Goal: Information Seeking & Learning: Learn about a topic

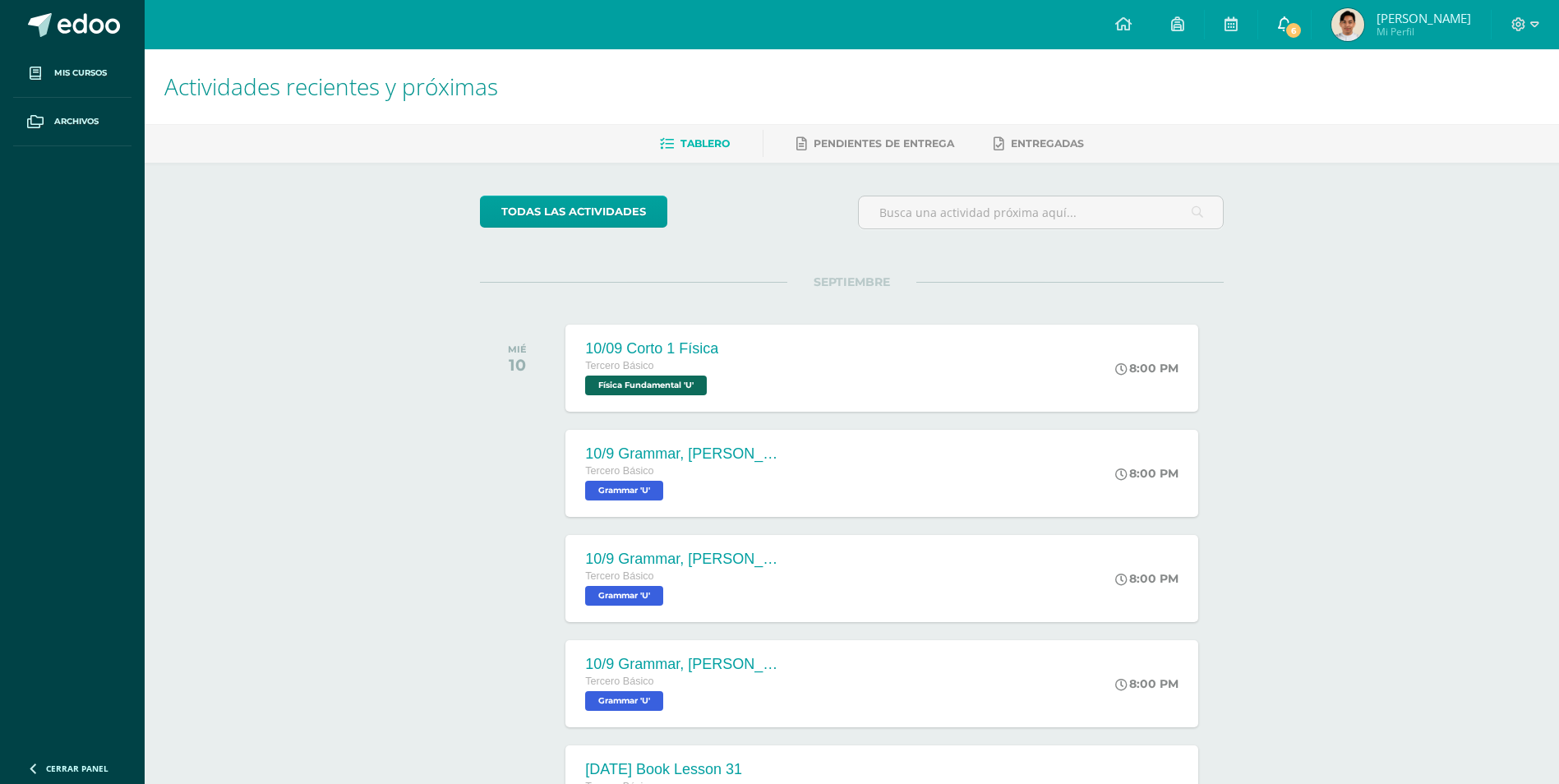
click at [1303, 22] on span "6" at bounding box center [1294, 30] width 18 height 18
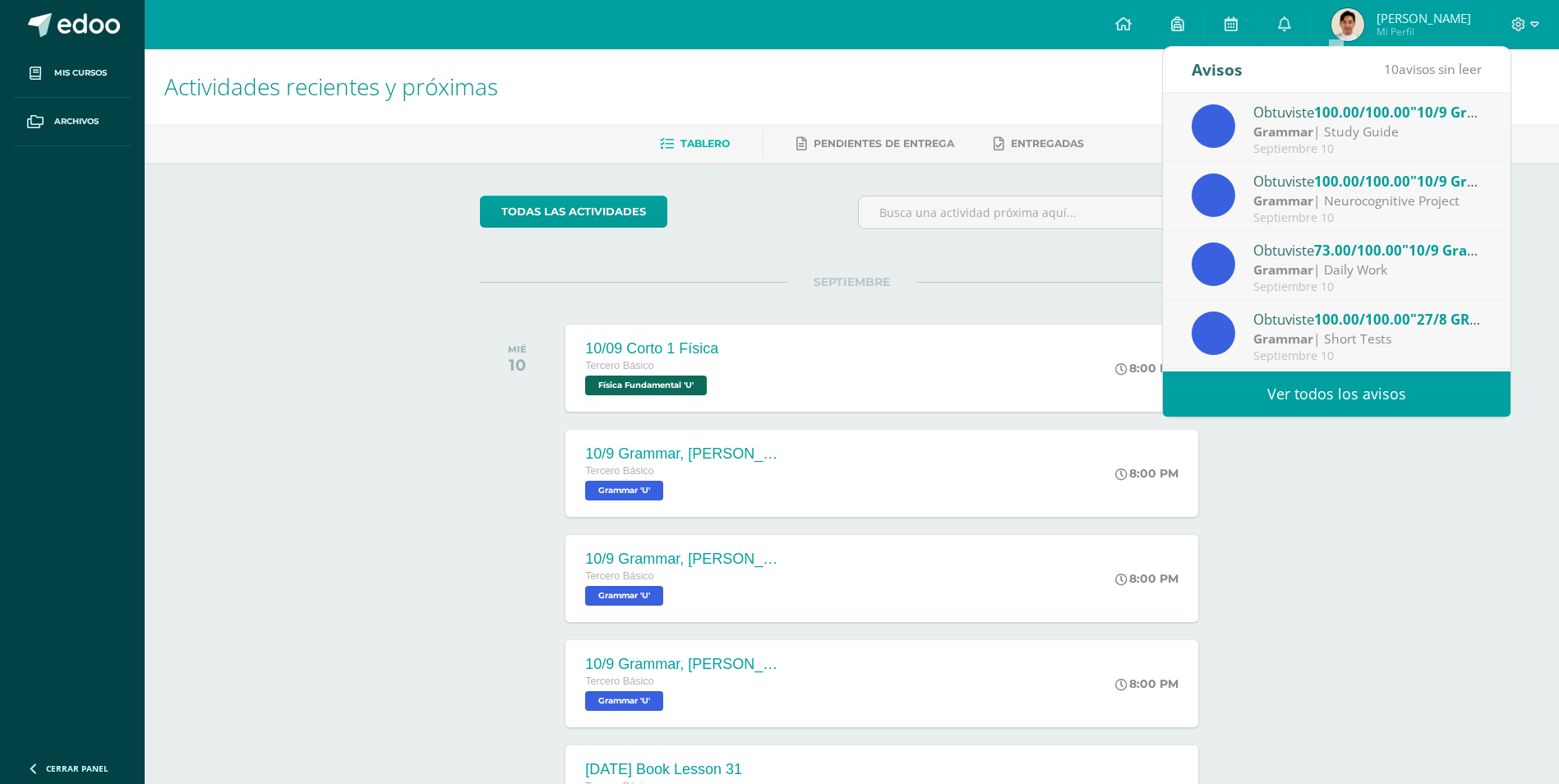
click at [381, 534] on div "Actividades recientes y próximas Tablero Pendientes de entrega Entregadas todas…" at bounding box center [851, 546] width 1414 height 992
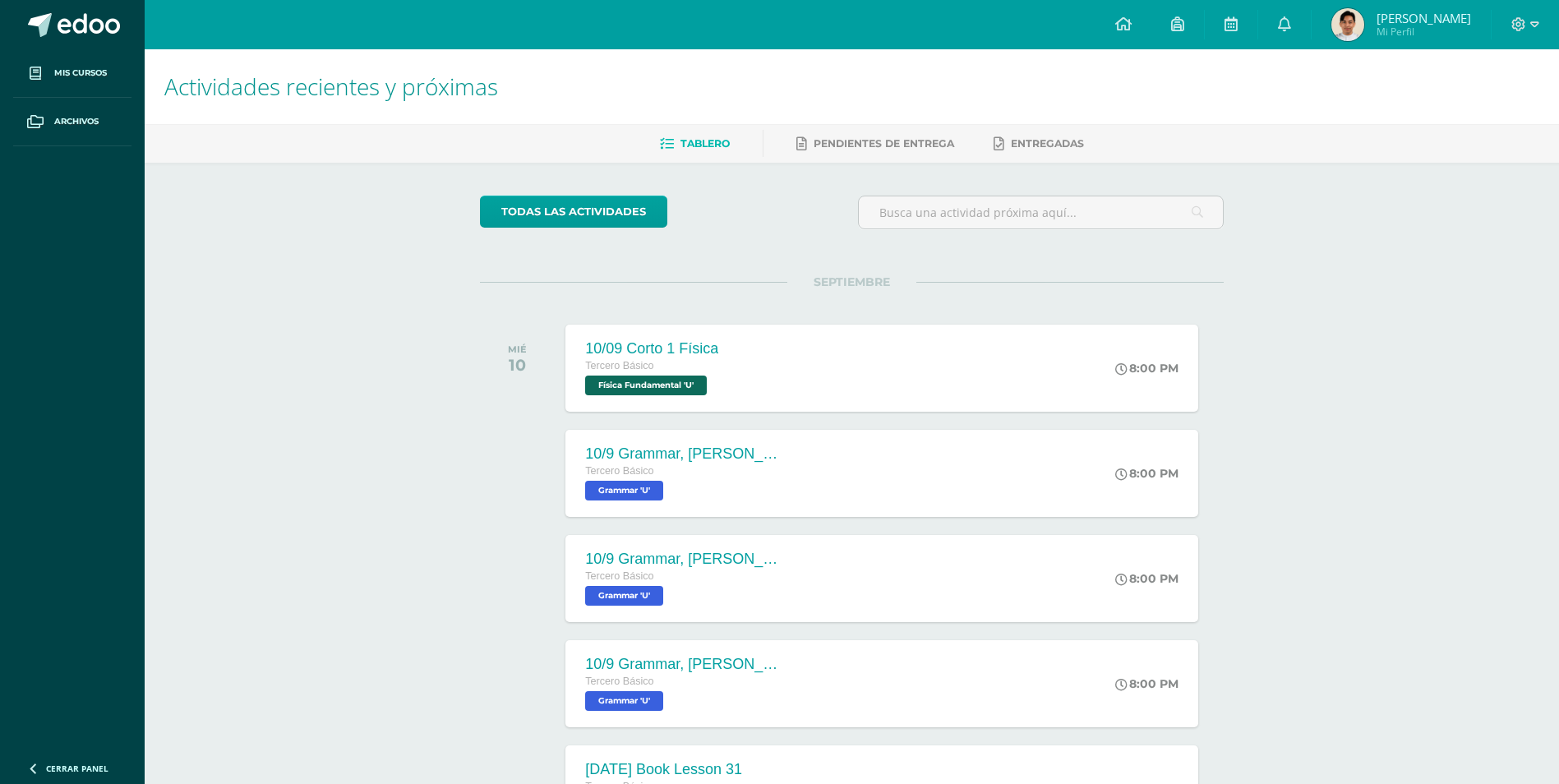
scroll to position [258, 0]
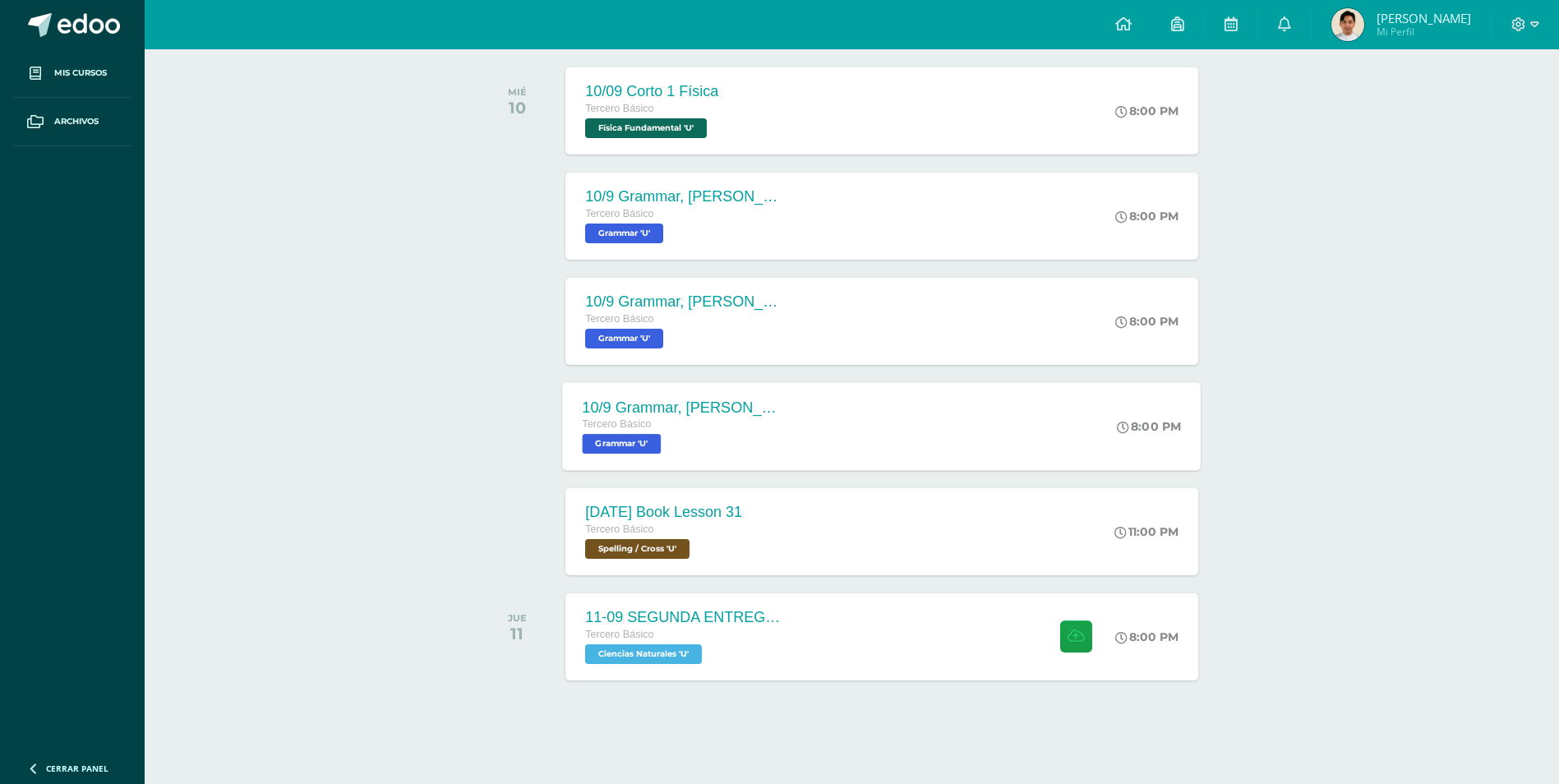
click at [660, 455] on div "10/9 Grammar, [PERSON_NAME] Platform, Unit 30 Focused practice A [PERSON_NAME] …" at bounding box center [683, 426] width 239 height 88
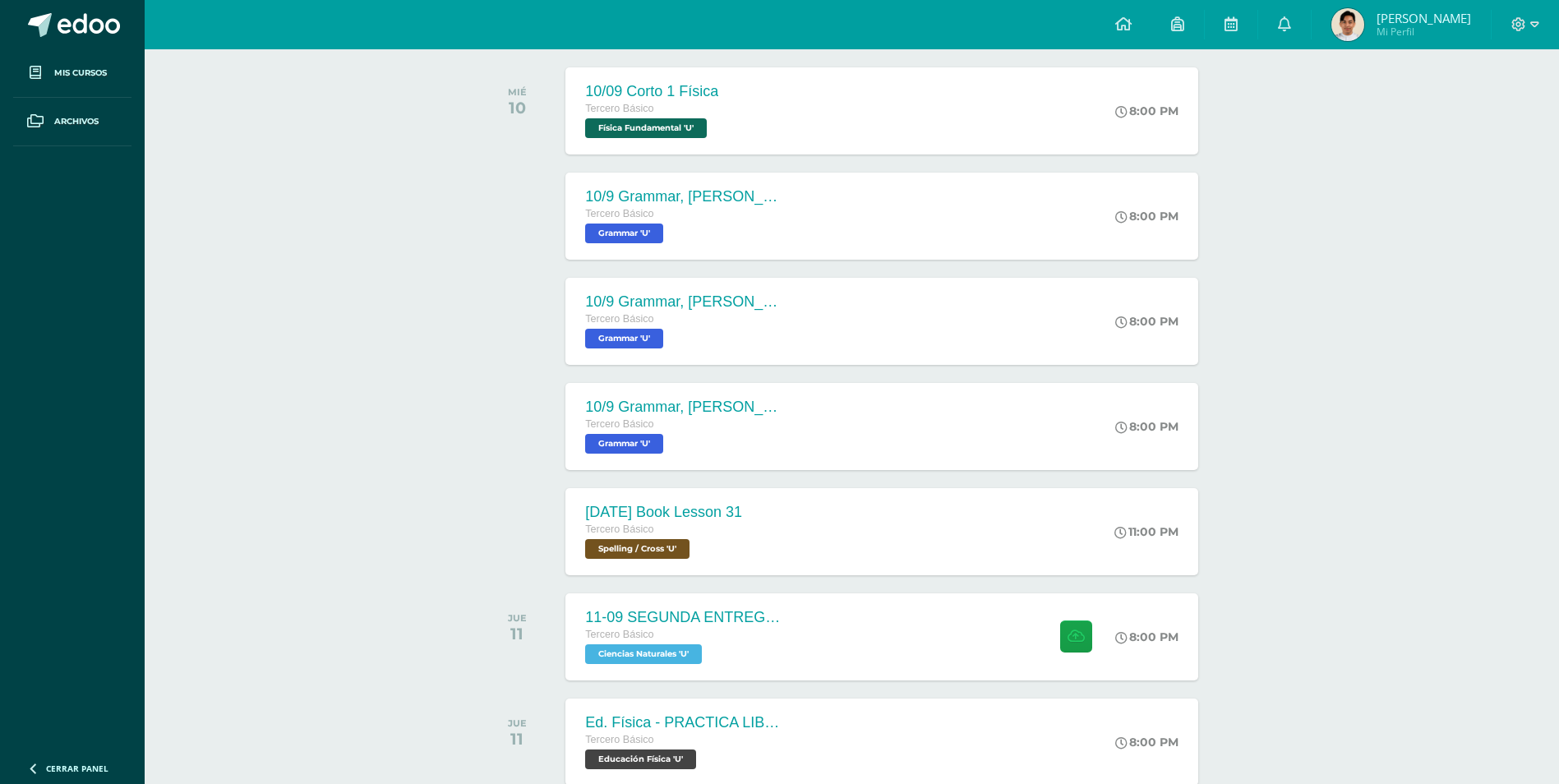
click at [730, 310] on div "10/9 Grammar, [PERSON_NAME] Platform, Unit 30 Grammar in context reading compre…" at bounding box center [684, 302] width 197 height 17
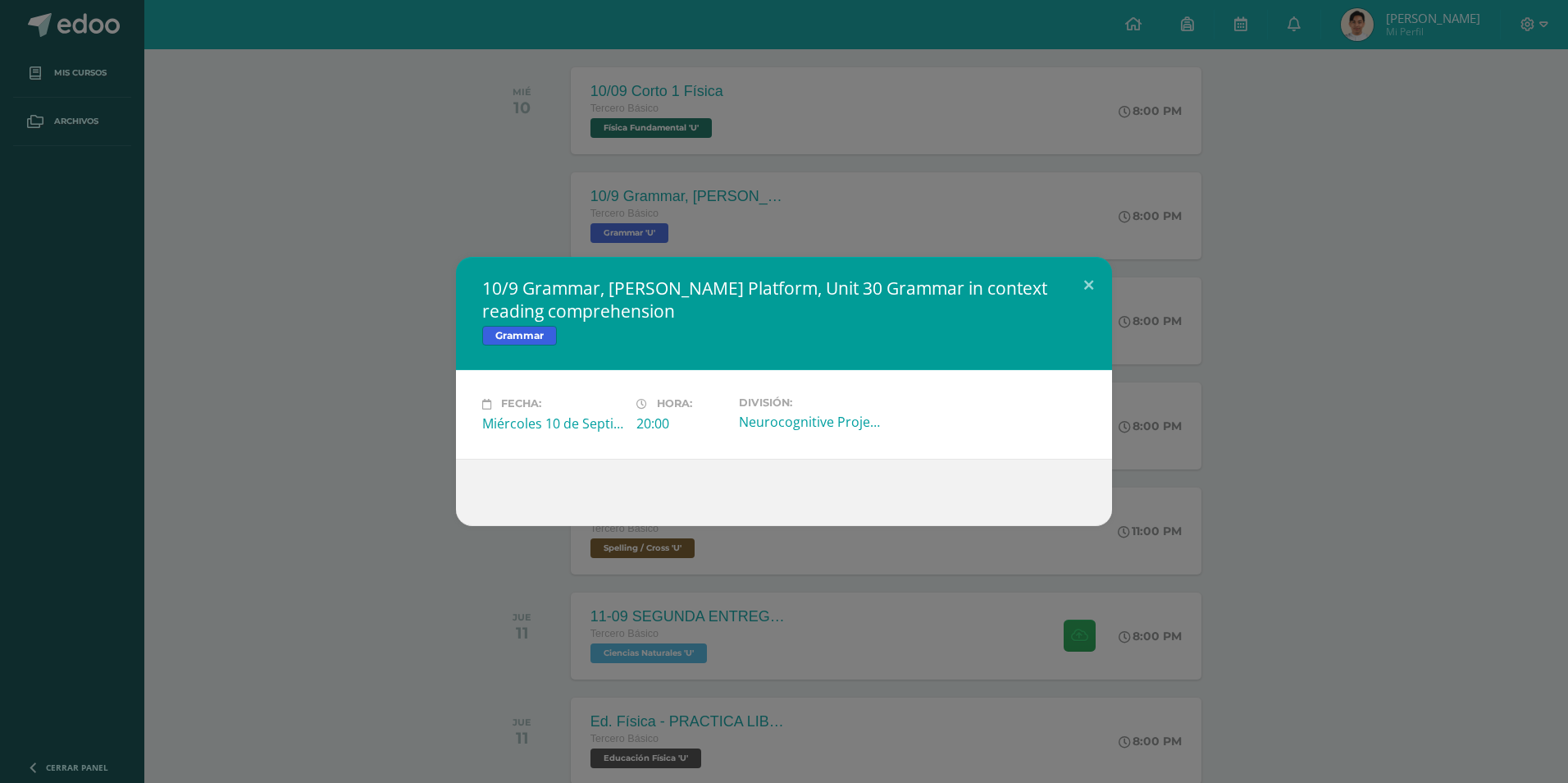
click at [354, 392] on div "10/9 Grammar, [PERSON_NAME] Platform, Unit 30 Grammar in context reading compre…" at bounding box center [784, 391] width 1556 height 269
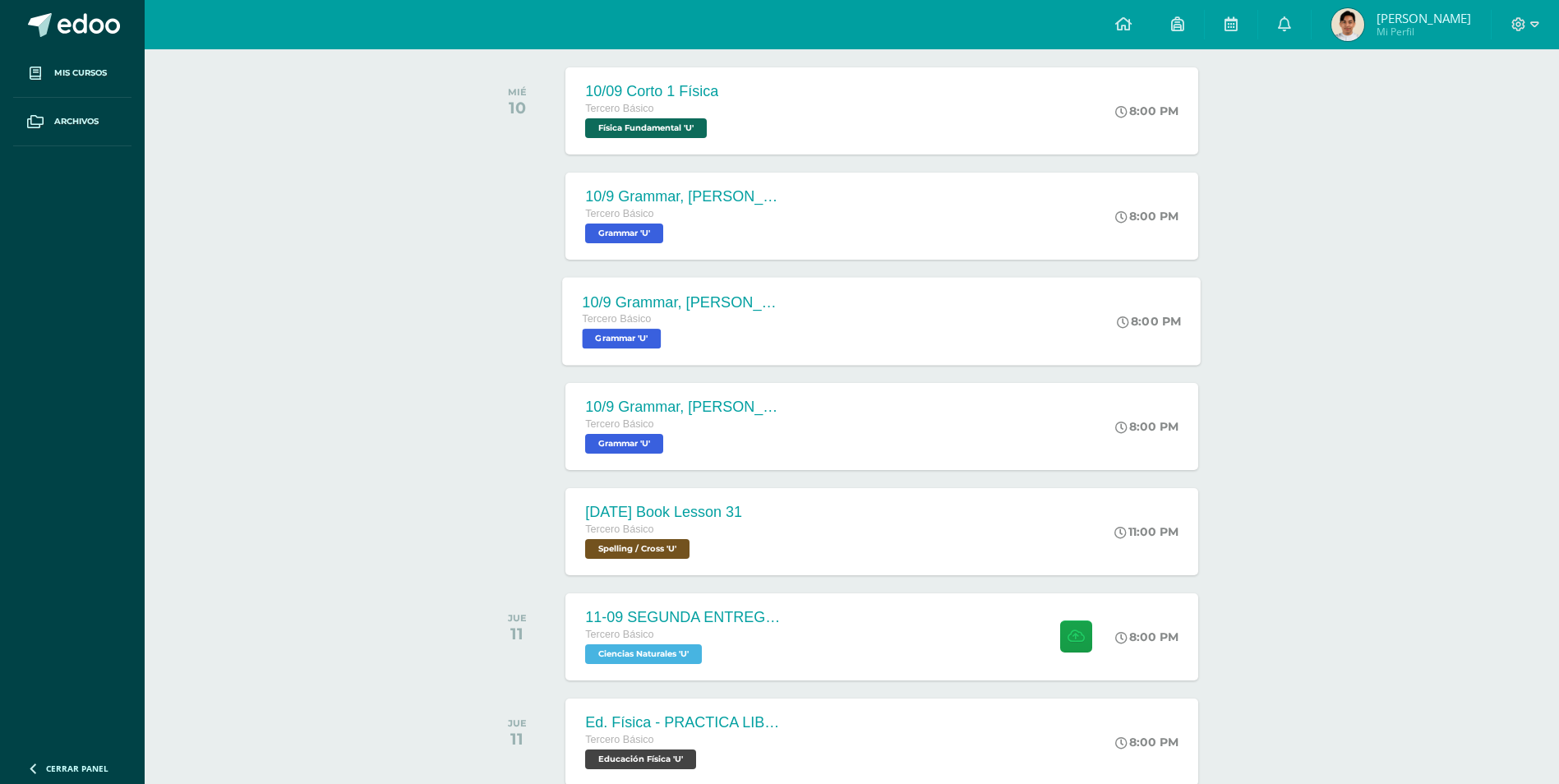
click at [736, 323] on div "Tercero Básico" at bounding box center [683, 319] width 199 height 18
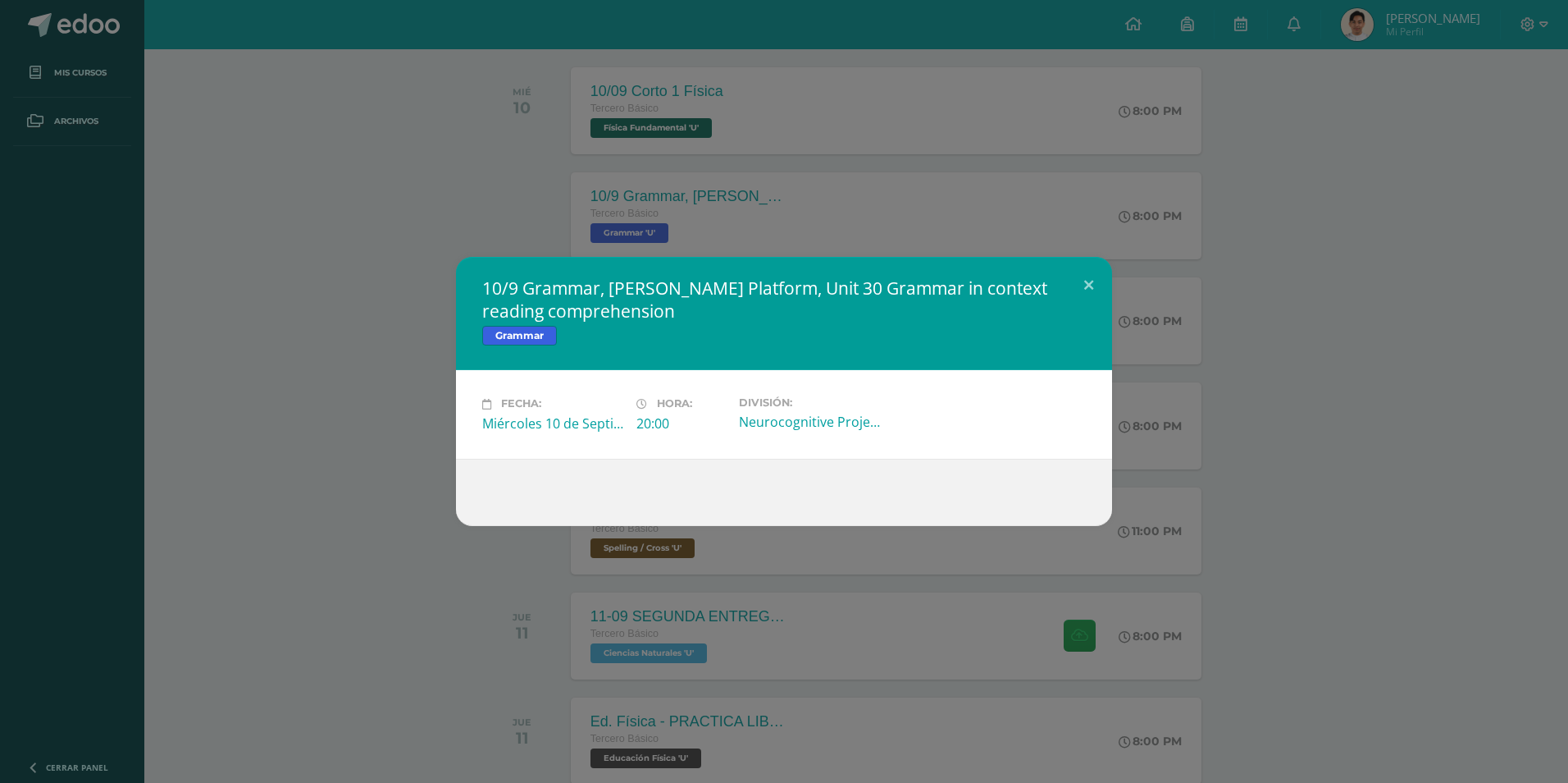
click at [585, 213] on div "10/9 Grammar, [PERSON_NAME] Platform, Unit 30 Grammar in context reading compre…" at bounding box center [784, 391] width 1568 height 783
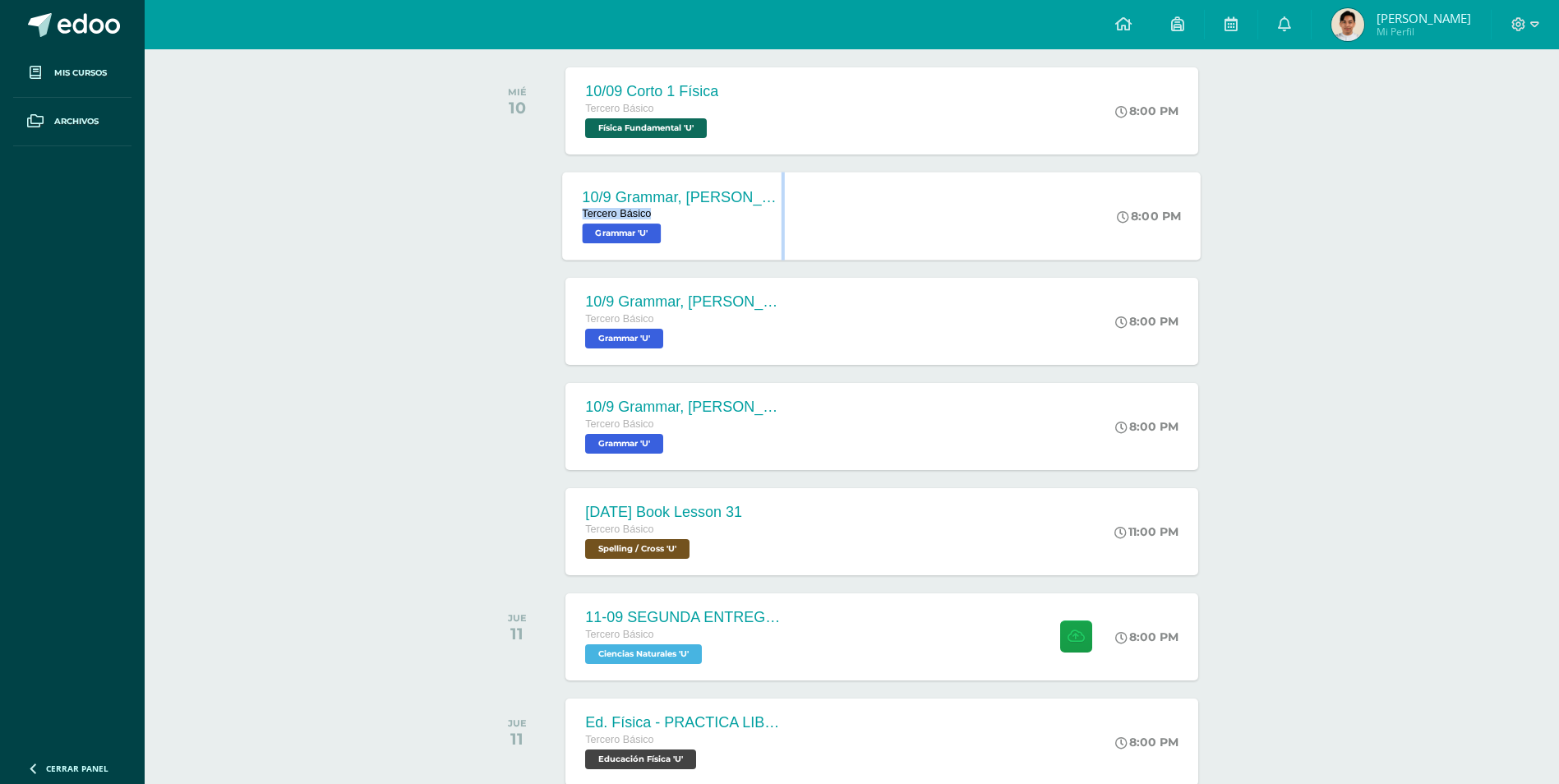
click at [776, 204] on div "10/9 Grammar, [PERSON_NAME] platform, Unit 30 pretest [PERSON_NAME] Básico Gram…" at bounding box center [683, 215] width 239 height 88
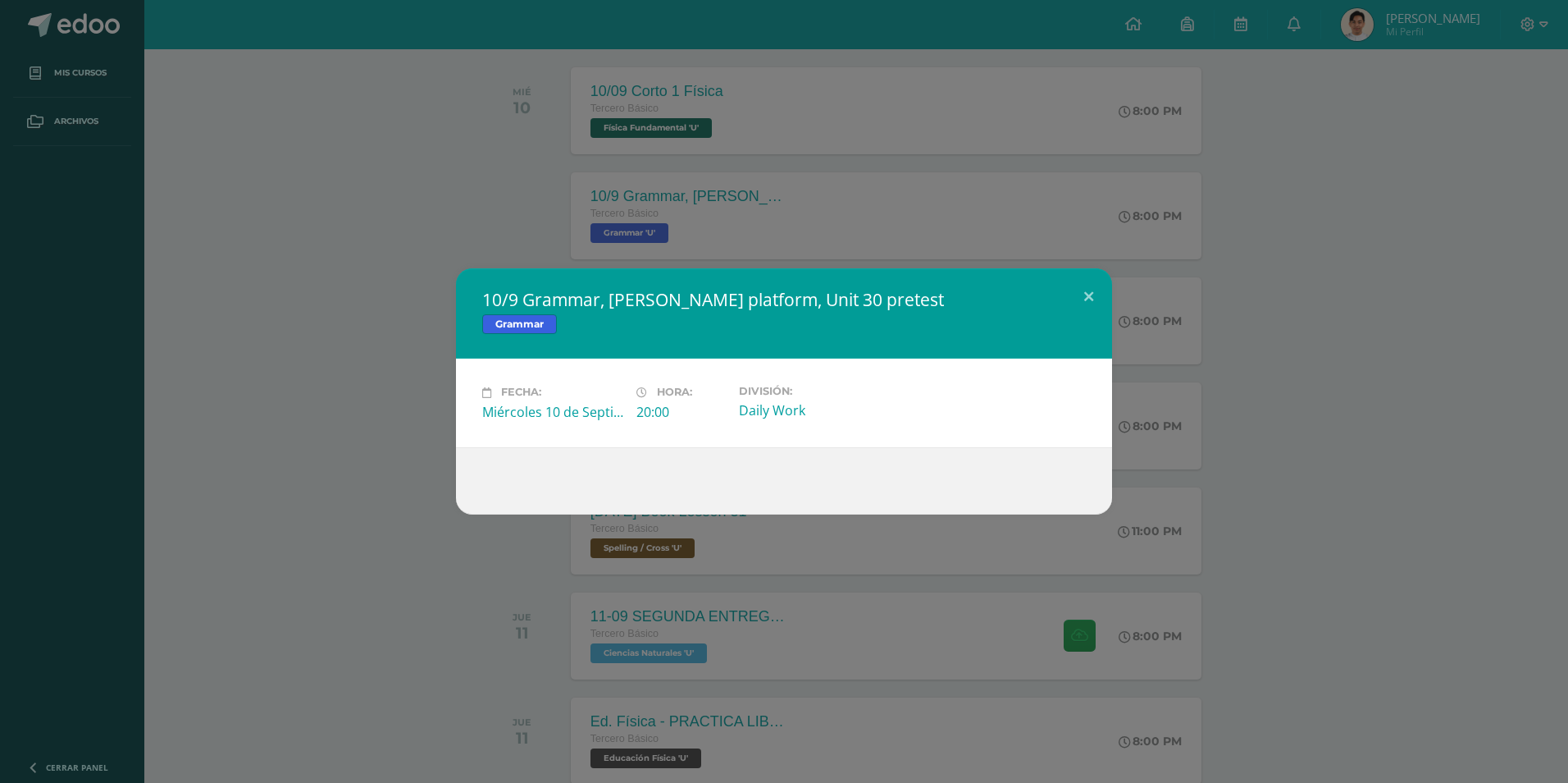
drag, startPoint x: 341, startPoint y: 241, endPoint x: 527, endPoint y: 12, distance: 295.0
click at [346, 237] on div "10/9 Grammar, [PERSON_NAME] platform, Unit 30 pretest Grammar Fecha: Miércoles …" at bounding box center [784, 391] width 1568 height 783
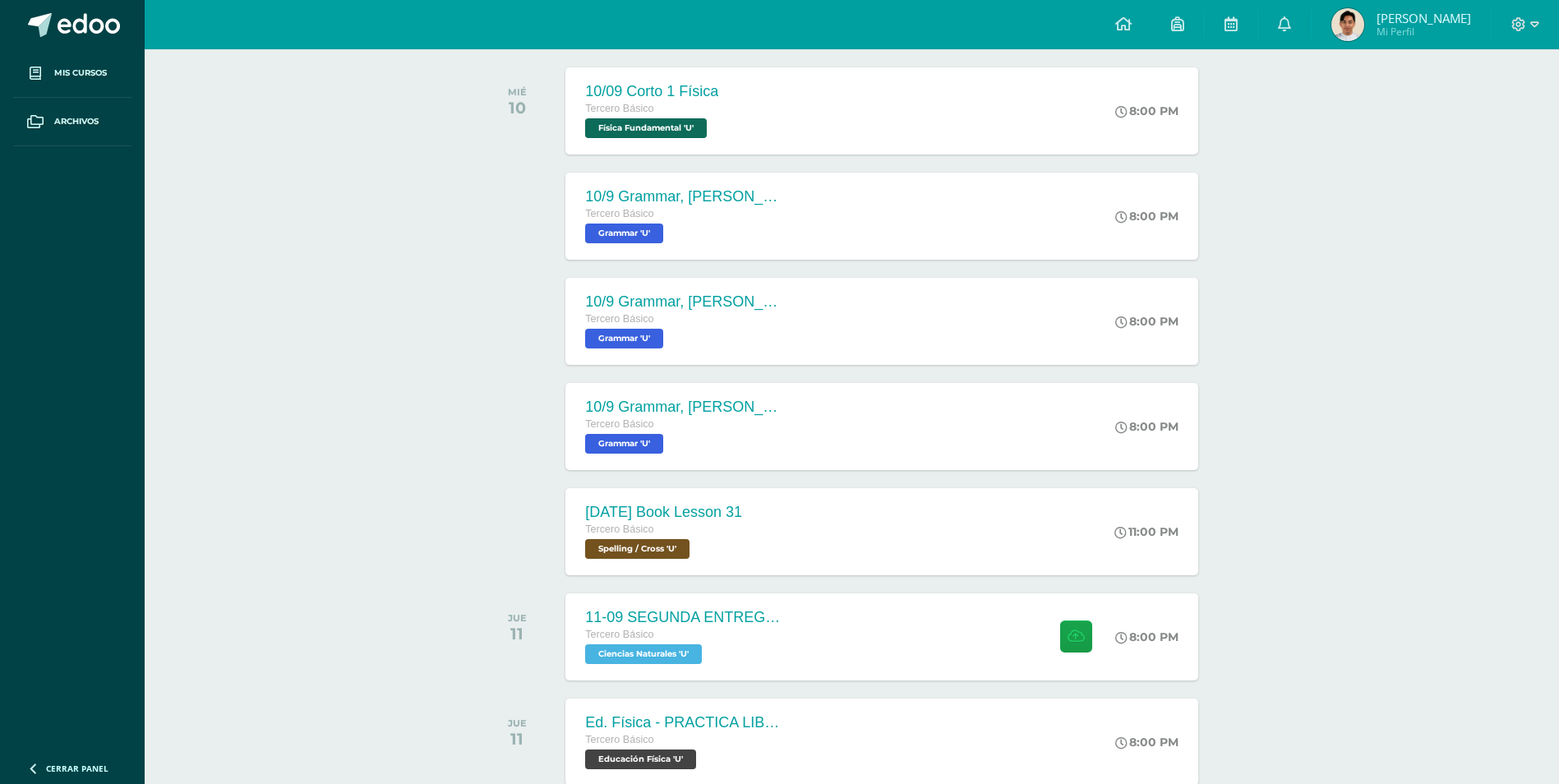
click at [1238, 647] on div "todas las Actividades No tienes actividades Échale un vistazo a los [PERSON_NAM…" at bounding box center [852, 660] width 810 height 1510
